Goal: Information Seeking & Learning: Learn about a topic

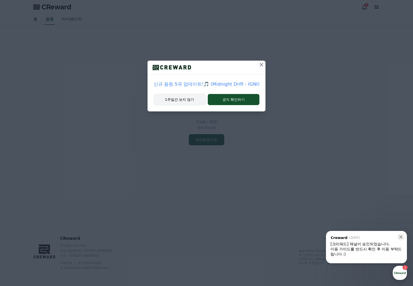
click at [189, 98] on button "1주일간 보지 않기" at bounding box center [179, 100] width 52 height 12
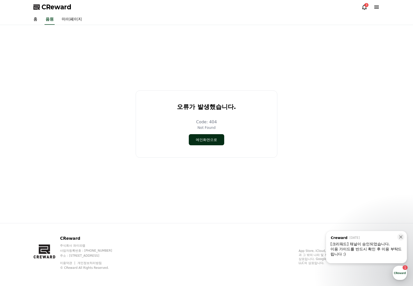
click at [205, 140] on button "메인화면으로" at bounding box center [206, 139] width 35 height 11
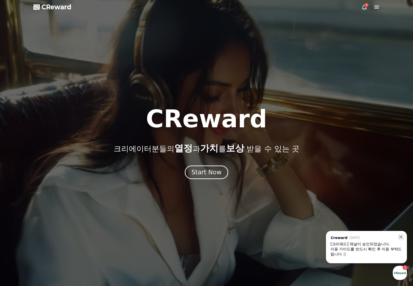
click at [364, 7] on icon at bounding box center [364, 7] width 6 height 6
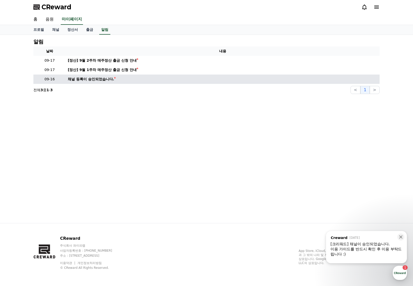
click at [96, 80] on div "채널 등록이 승인되었습니다." at bounding box center [91, 79] width 46 height 5
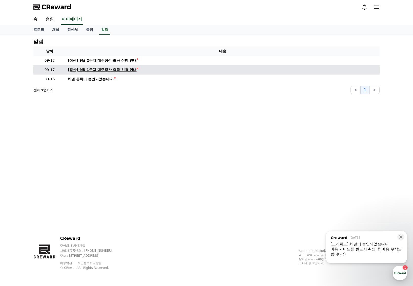
click at [103, 71] on div "[정산] 9월 1주차 매주정산 출금 신청 안내" at bounding box center [102, 69] width 69 height 5
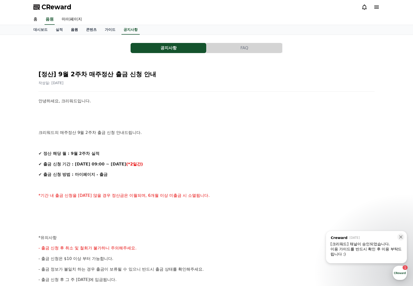
click at [72, 30] on link "음원" at bounding box center [74, 30] width 15 height 10
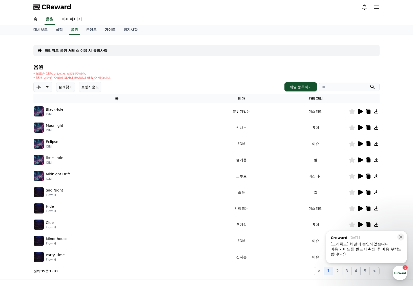
click at [102, 30] on link "가이드" at bounding box center [110, 30] width 19 height 10
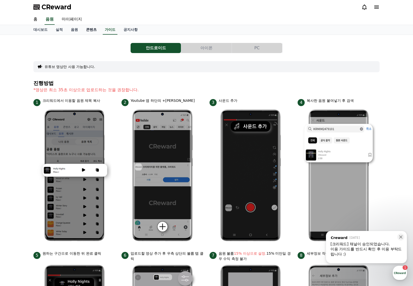
click at [86, 29] on link "콘텐츠" at bounding box center [91, 30] width 19 height 10
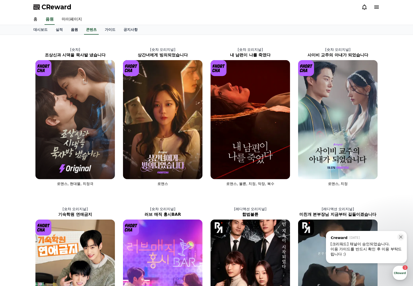
click at [71, 30] on link "음원" at bounding box center [74, 30] width 15 height 10
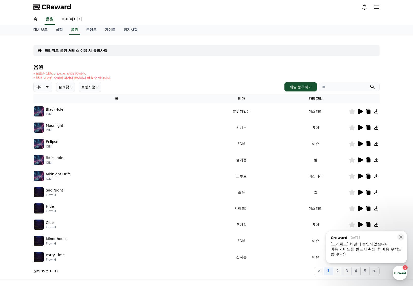
click at [39, 30] on link "대시보드" at bounding box center [40, 30] width 22 height 10
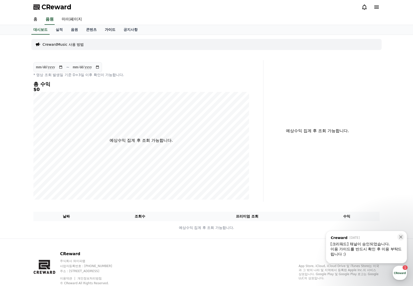
click at [101, 29] on link "가이드" at bounding box center [110, 30] width 19 height 10
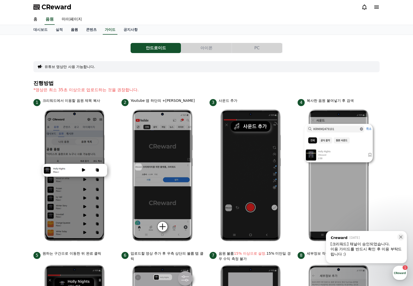
click at [70, 30] on link "음원" at bounding box center [74, 30] width 15 height 10
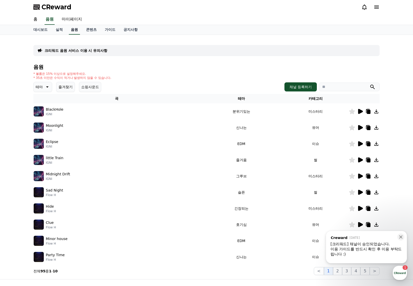
click at [70, 29] on link "음원" at bounding box center [74, 30] width 11 height 10
click at [360, 111] on icon at bounding box center [360, 111] width 5 height 5
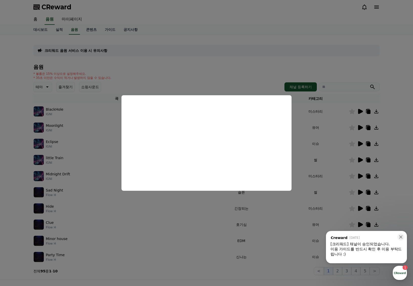
click at [328, 61] on button "close modal" at bounding box center [206, 143] width 413 height 286
